Goal: Check status: Check status

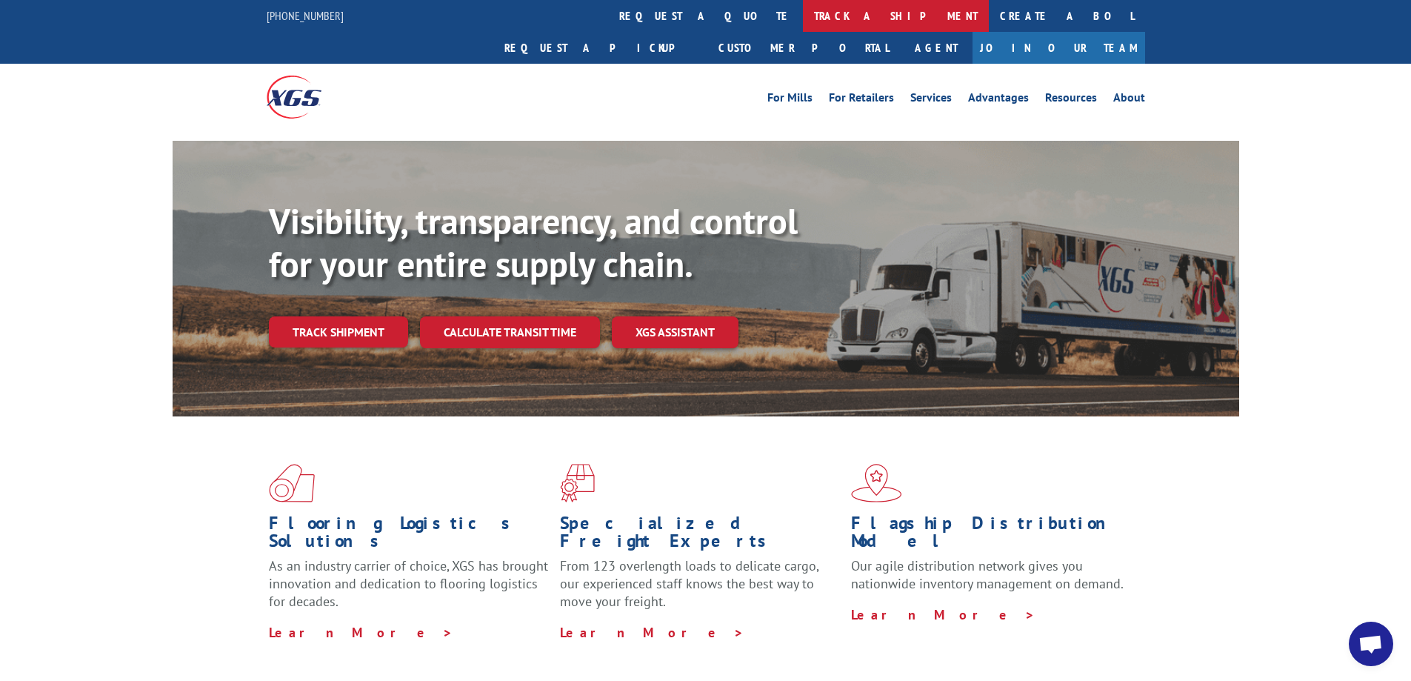
click at [803, 16] on link "track a shipment" at bounding box center [896, 16] width 186 height 32
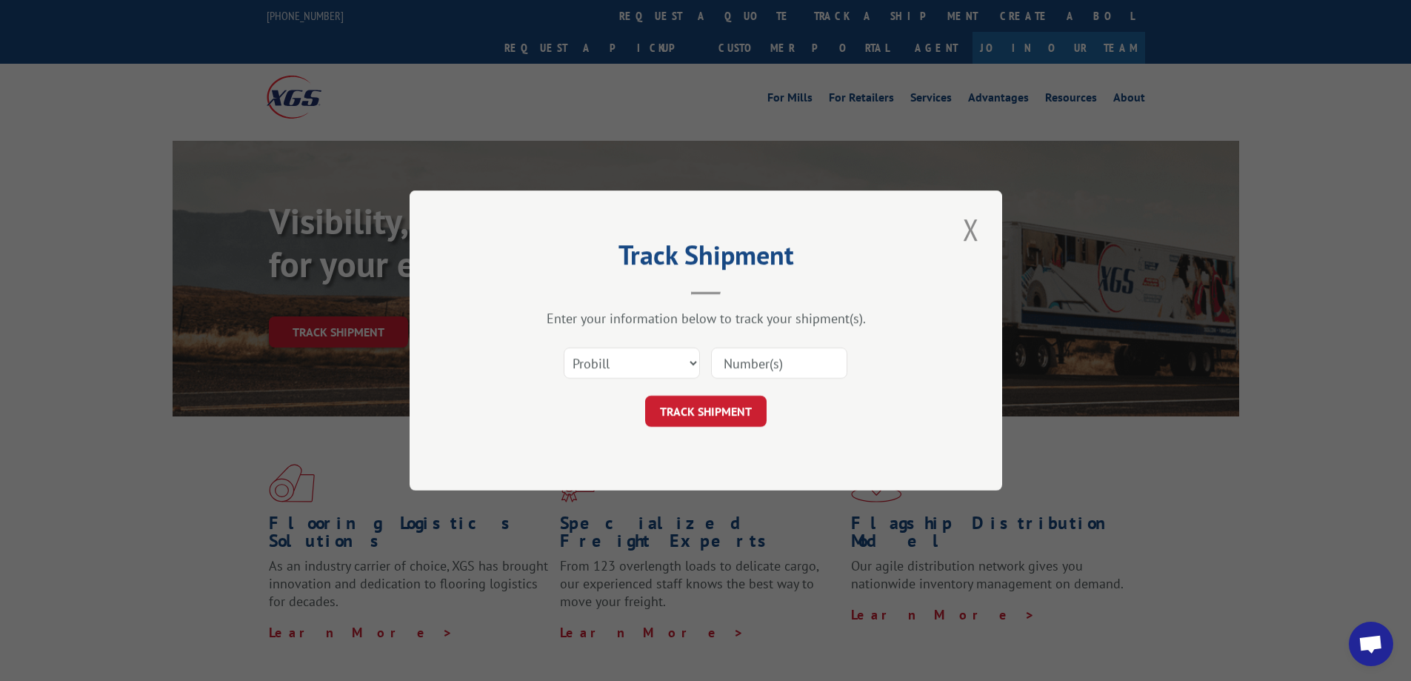
click at [617, 382] on div "Select category... Probill BOL PO" at bounding box center [706, 363] width 445 height 49
click at [619, 369] on select "Select category... Probill BOL PO" at bounding box center [632, 362] width 136 height 31
select select "po"
click at [564, 347] on select "Select category... Probill BOL PO" at bounding box center [632, 362] width 136 height 31
click at [776, 350] on input at bounding box center [779, 362] width 136 height 31
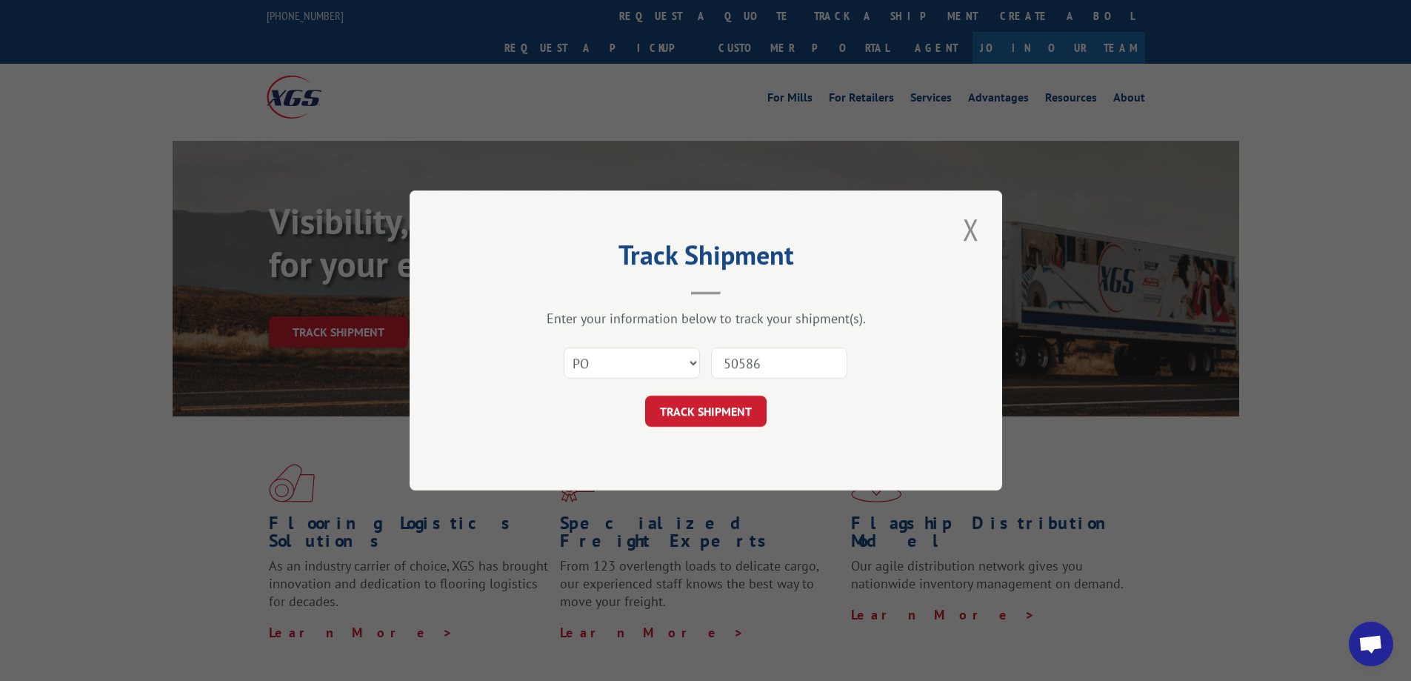
type input "505862"
click button "TRACK SHIPMENT" at bounding box center [706, 411] width 122 height 31
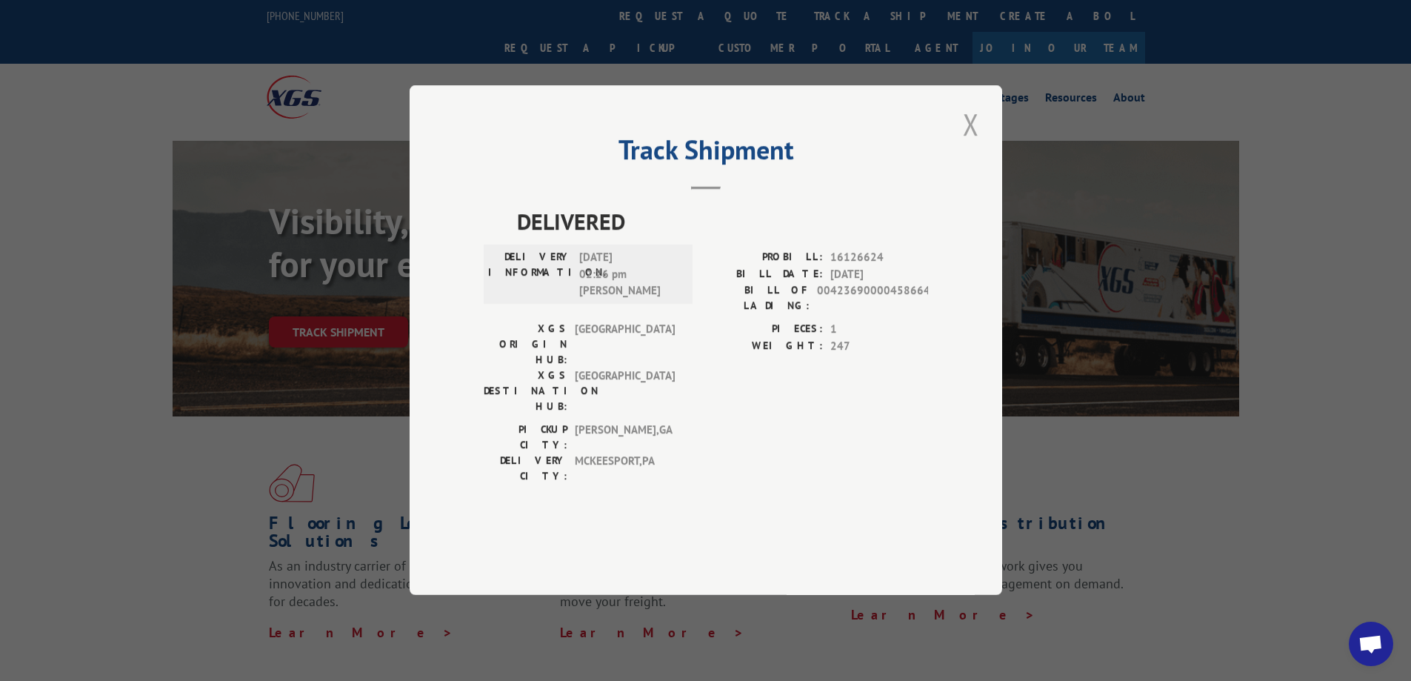
click at [968, 144] on button "Close modal" at bounding box center [971, 124] width 25 height 41
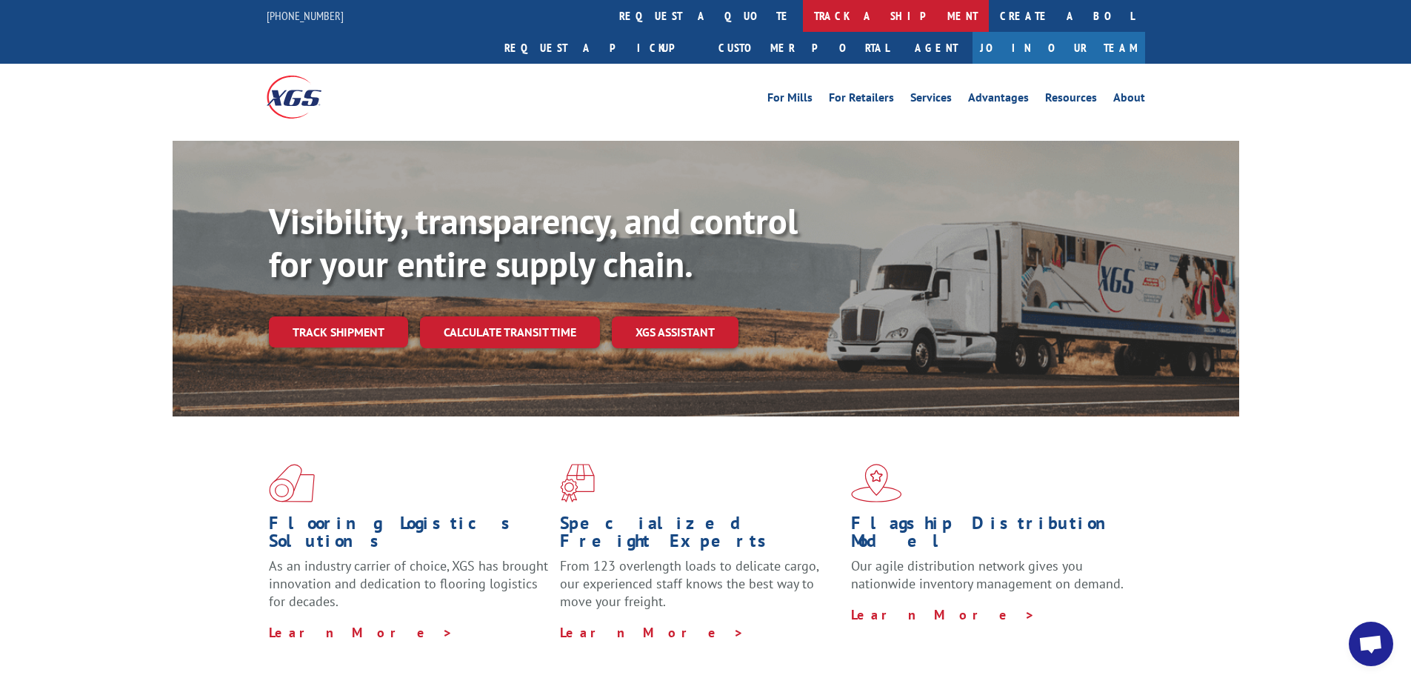
click at [803, 24] on link "track a shipment" at bounding box center [896, 16] width 186 height 32
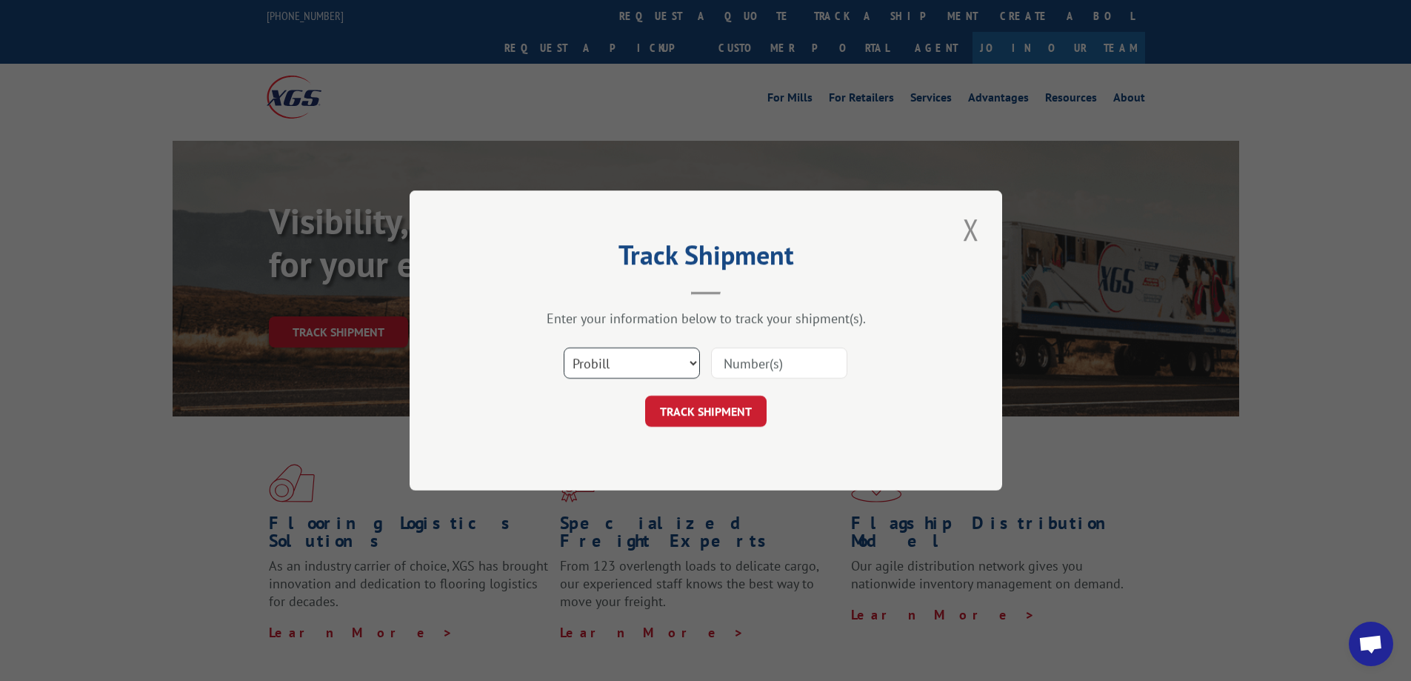
click at [592, 353] on select "Select category... Probill BOL PO" at bounding box center [632, 362] width 136 height 31
select select "po"
click at [564, 347] on select "Select category... Probill BOL PO" at bounding box center [632, 362] width 136 height 31
click at [756, 368] on input at bounding box center [779, 362] width 136 height 31
type input "505862"
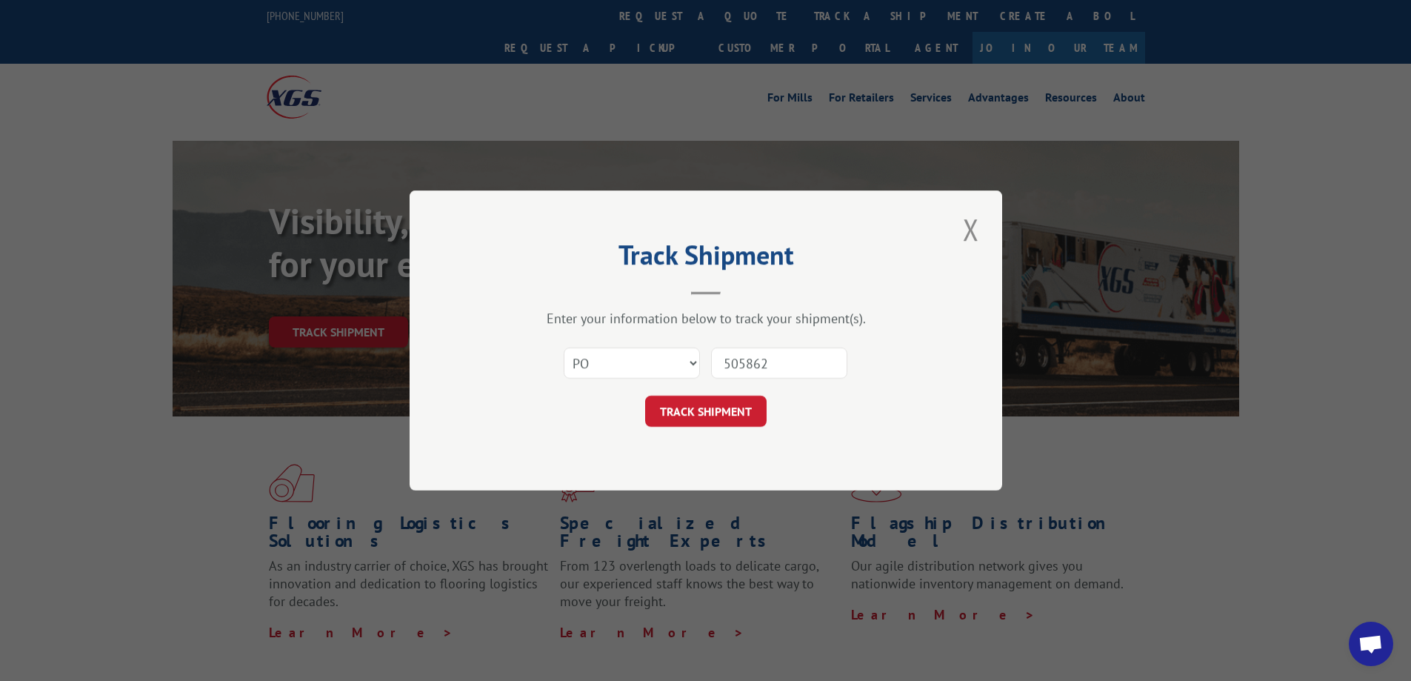
click button "TRACK SHIPMENT" at bounding box center [706, 411] width 122 height 31
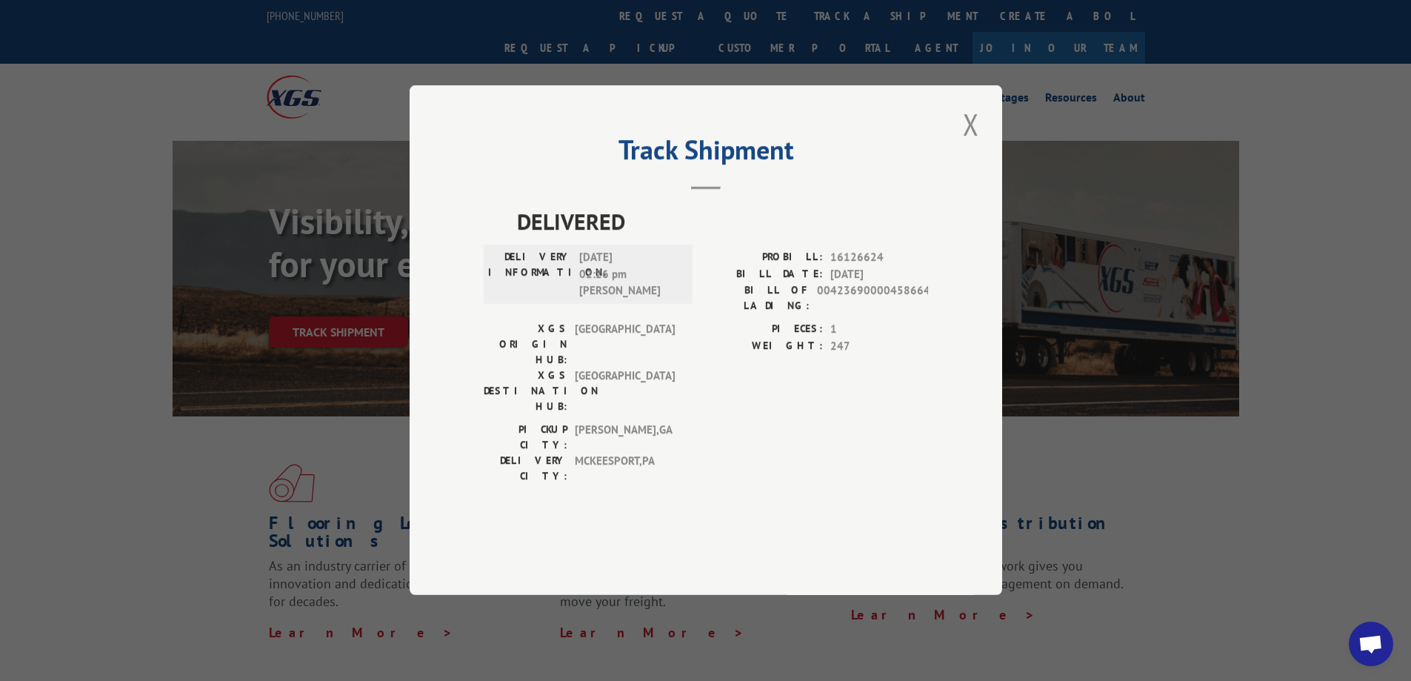
scroll to position [74, 0]
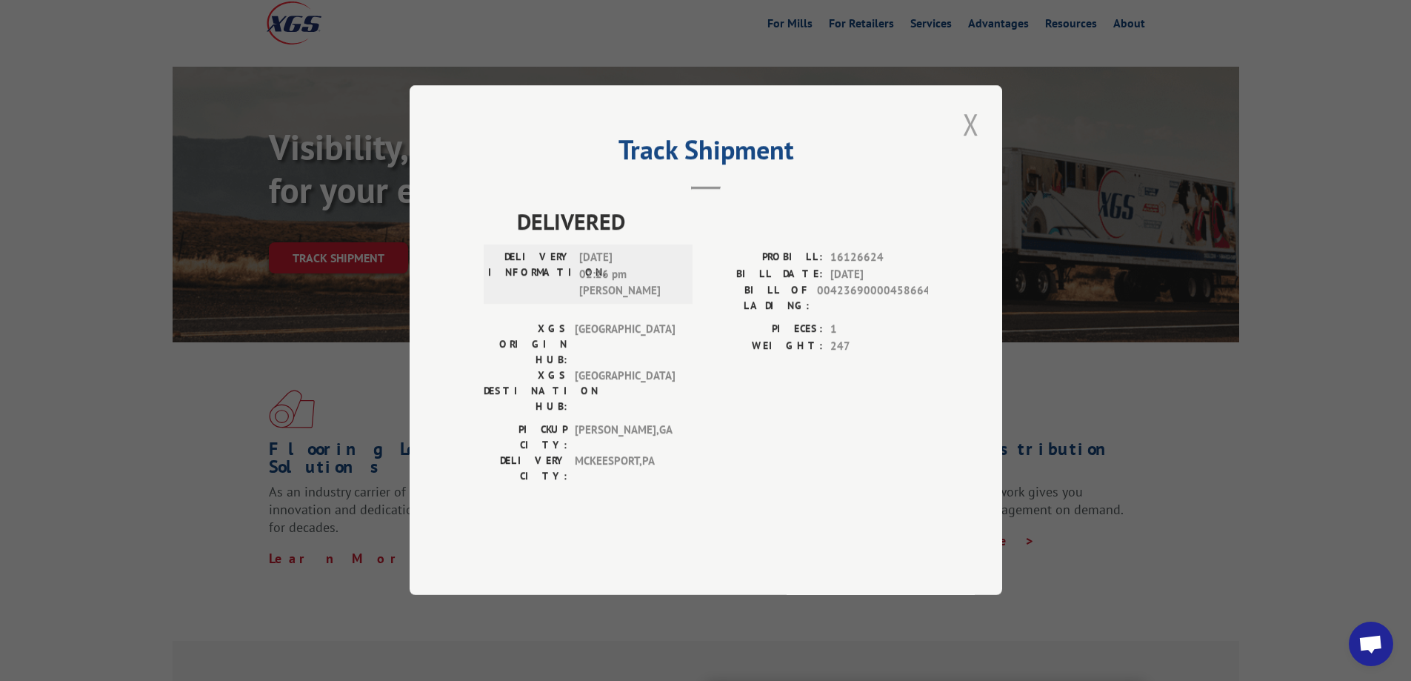
click at [969, 144] on button "Close modal" at bounding box center [971, 124] width 25 height 41
